Goal: Transaction & Acquisition: Purchase product/service

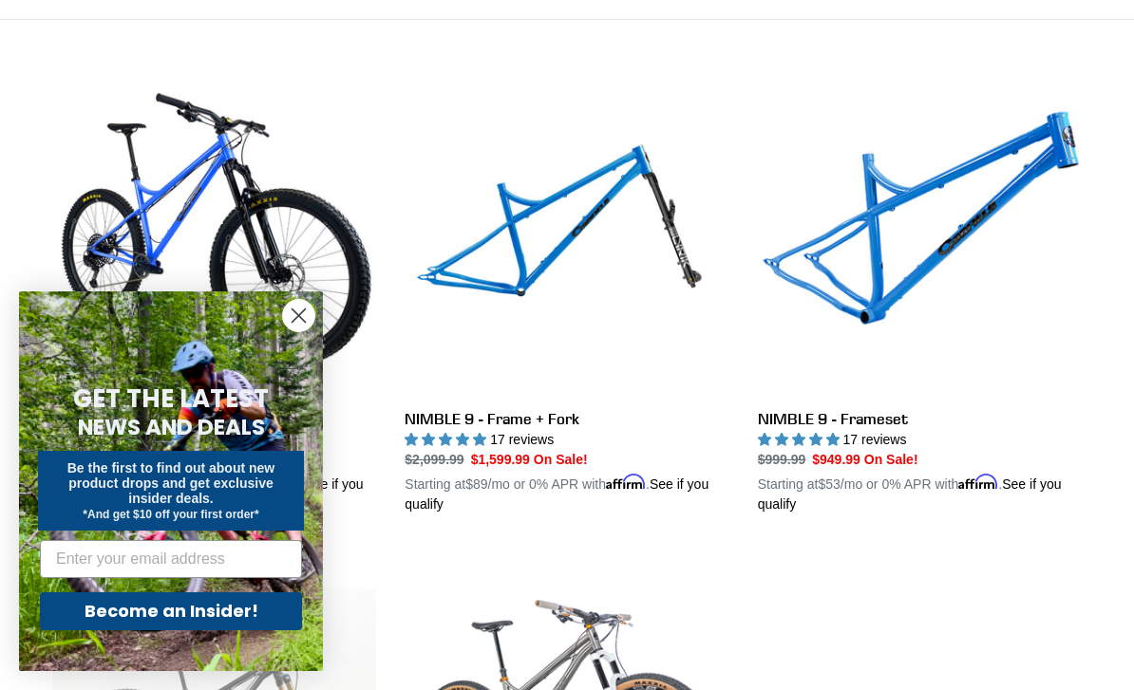
scroll to position [498, 0]
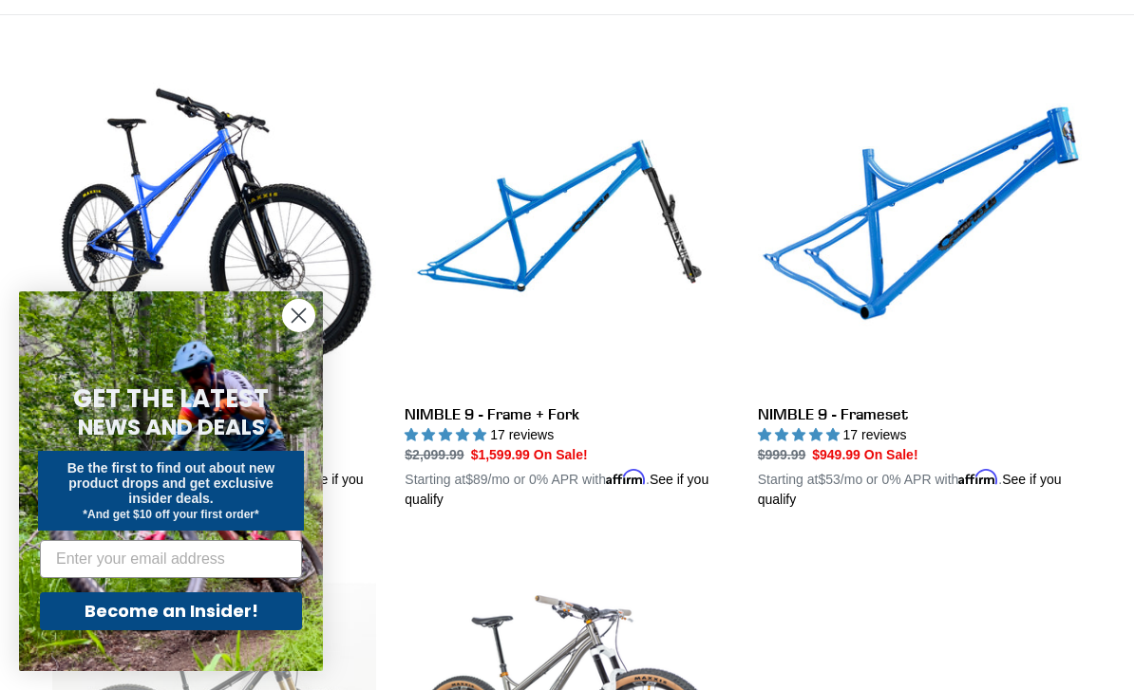
click at [295, 331] on circle "Close dialog" at bounding box center [298, 315] width 31 height 31
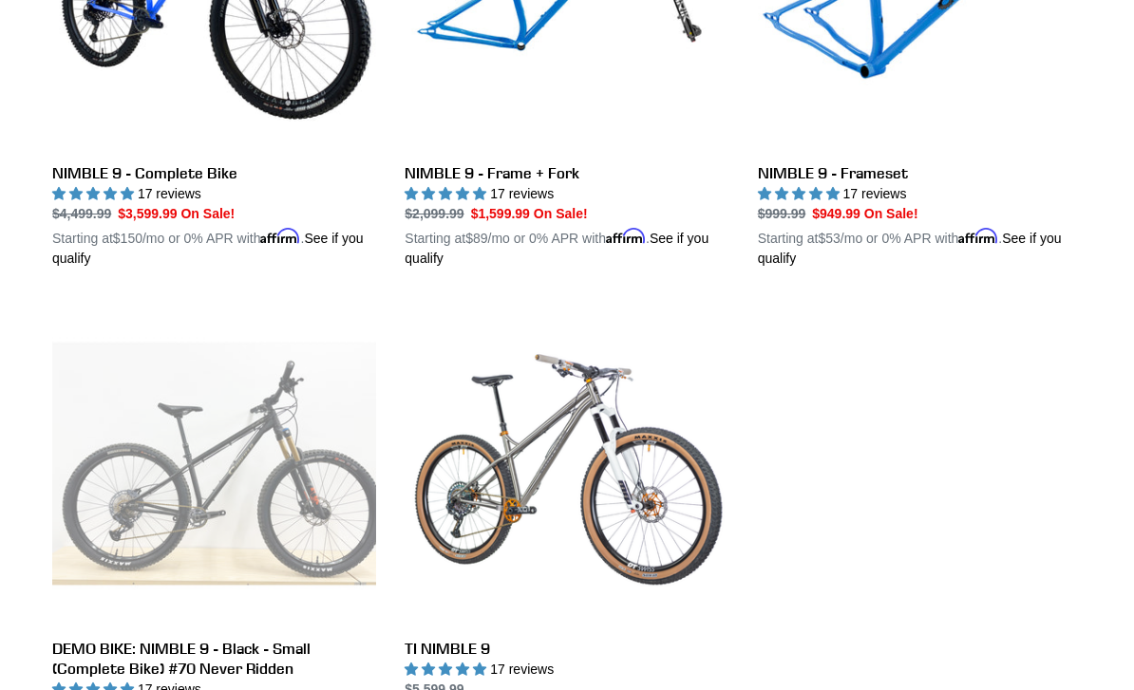
scroll to position [690, 0]
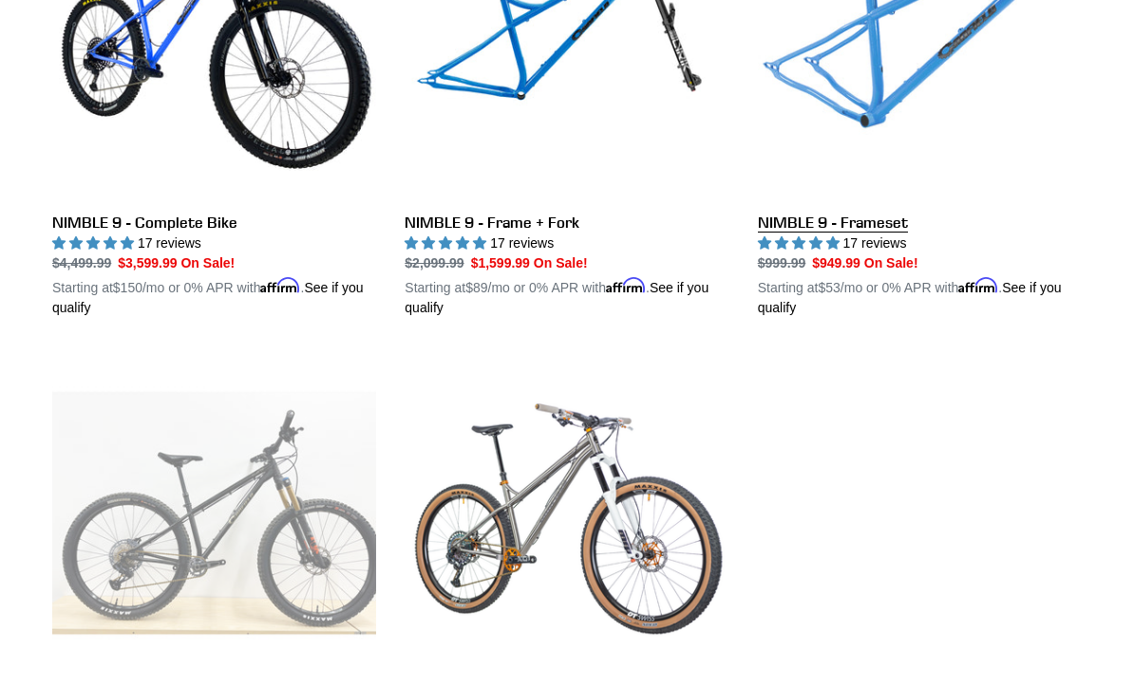
click at [904, 208] on link "NIMBLE 9 - Frameset" at bounding box center [920, 97] width 324 height 442
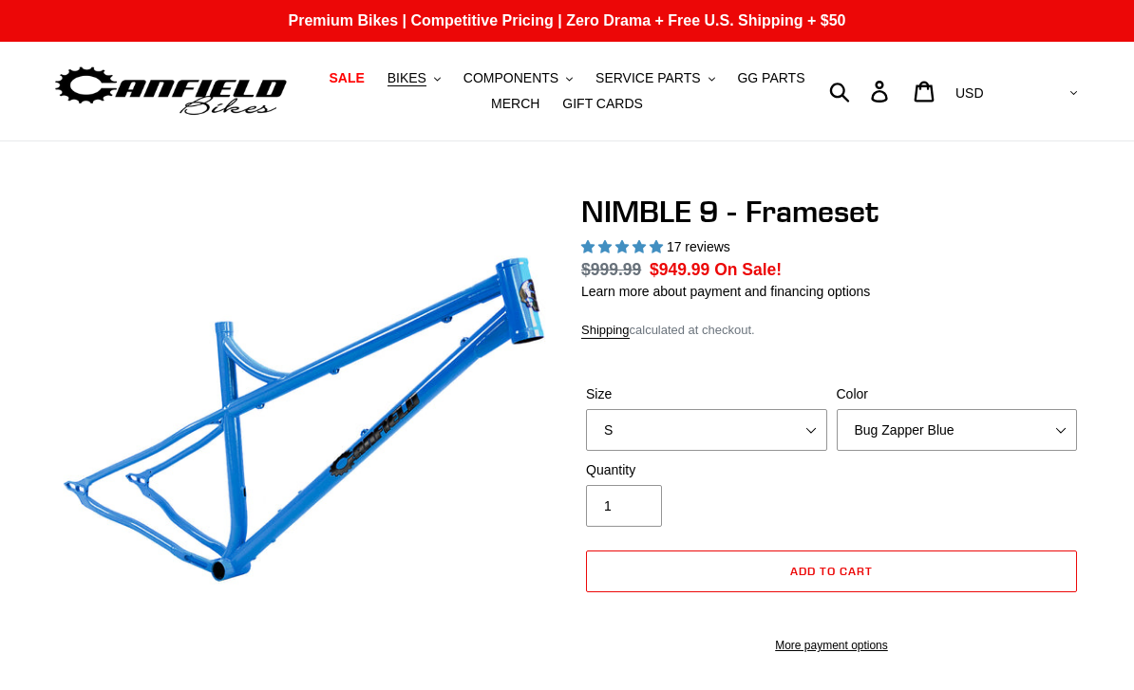
select select "highest-rating"
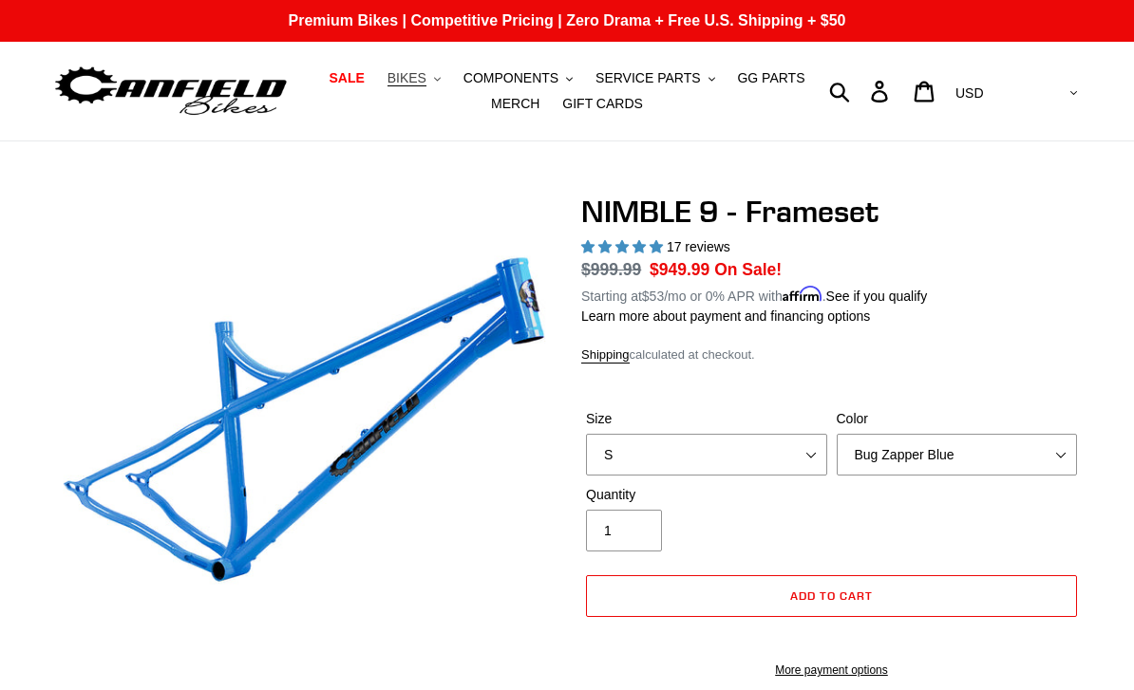
click at [422, 84] on span "BIKES" at bounding box center [406, 78] width 39 height 16
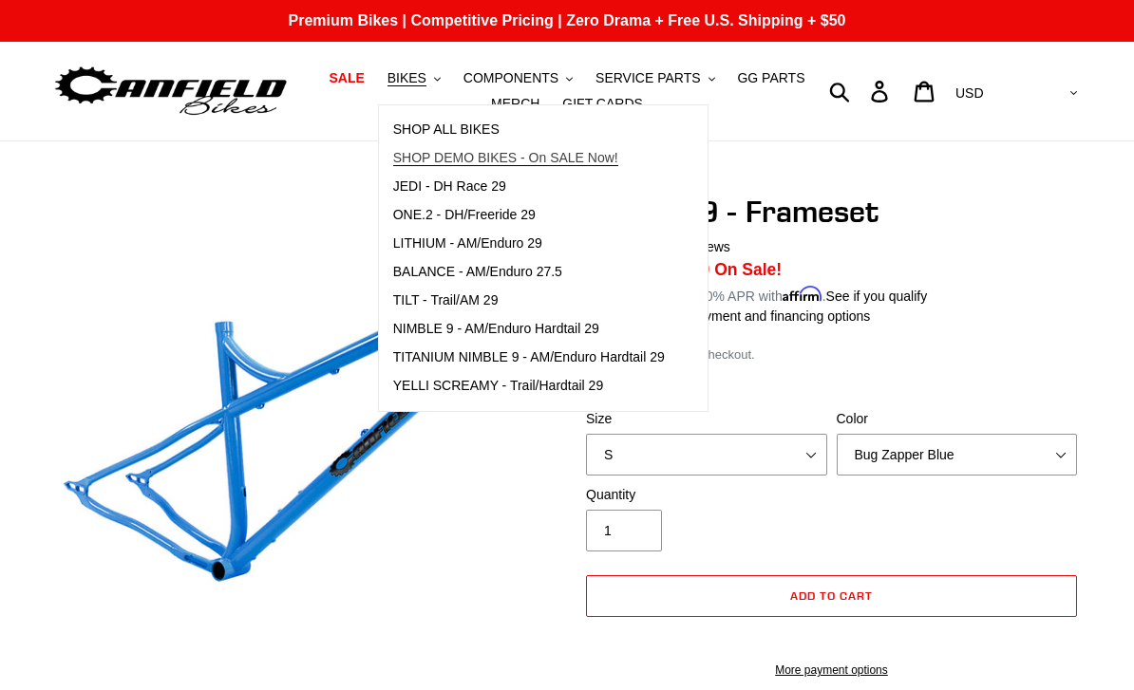
click at [529, 163] on span "SHOP DEMO BIKES - On SALE Now!" at bounding box center [505, 158] width 225 height 16
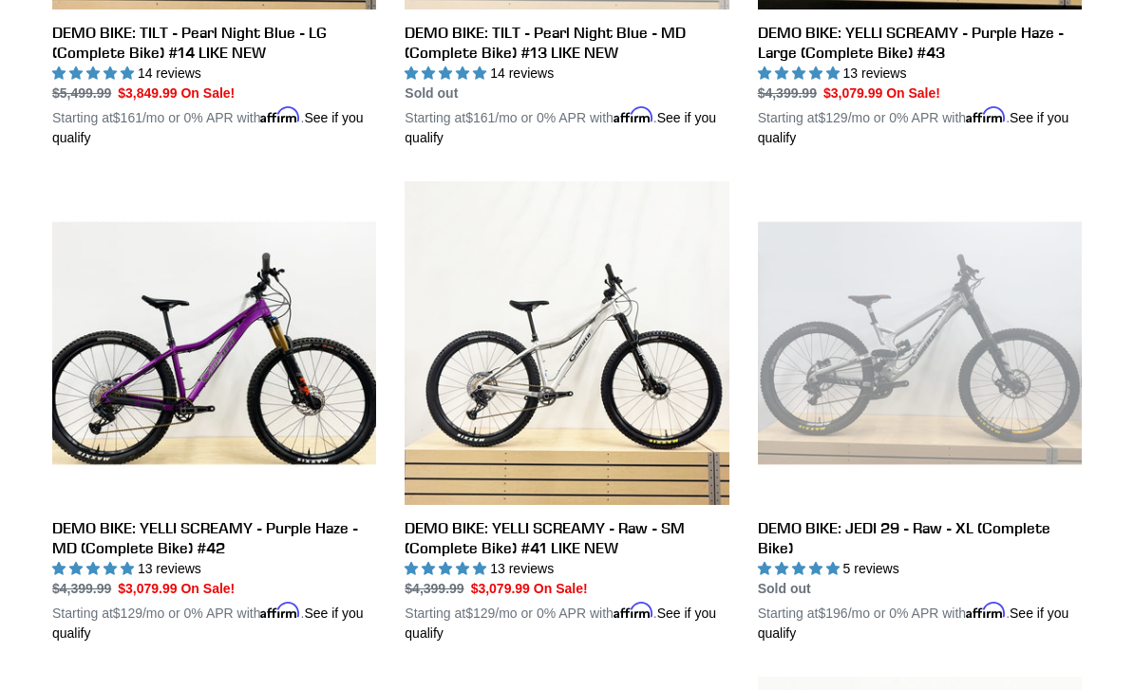
scroll to position [1861, 0]
